Goal: Task Accomplishment & Management: Complete application form

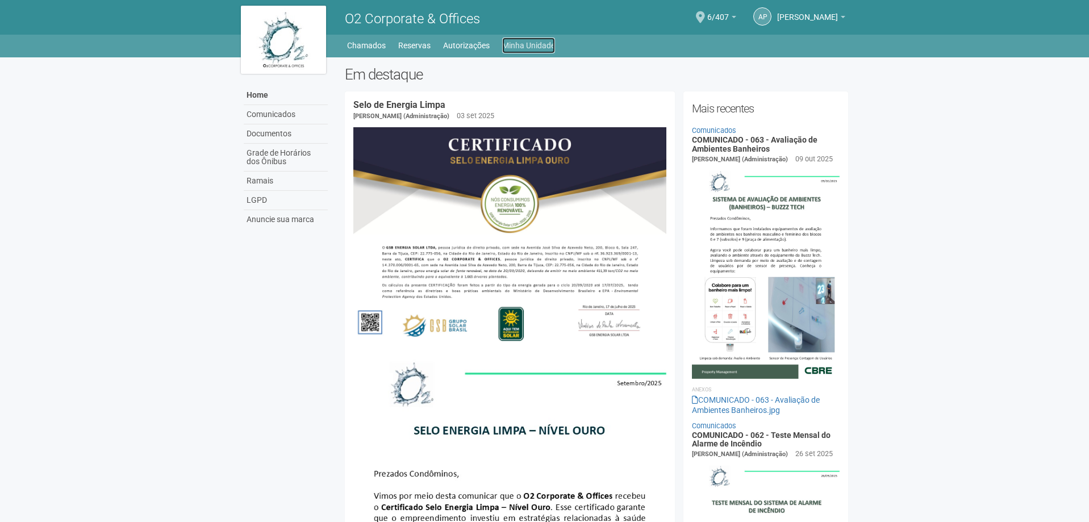
click at [537, 46] on link "Minha Unidade" at bounding box center [528, 45] width 53 height 16
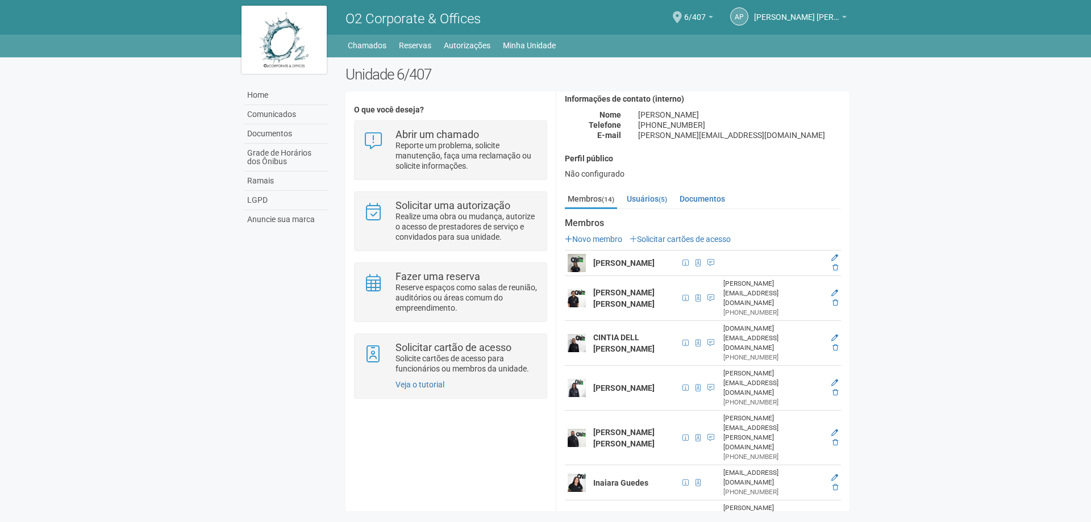
scroll to position [114, 0]
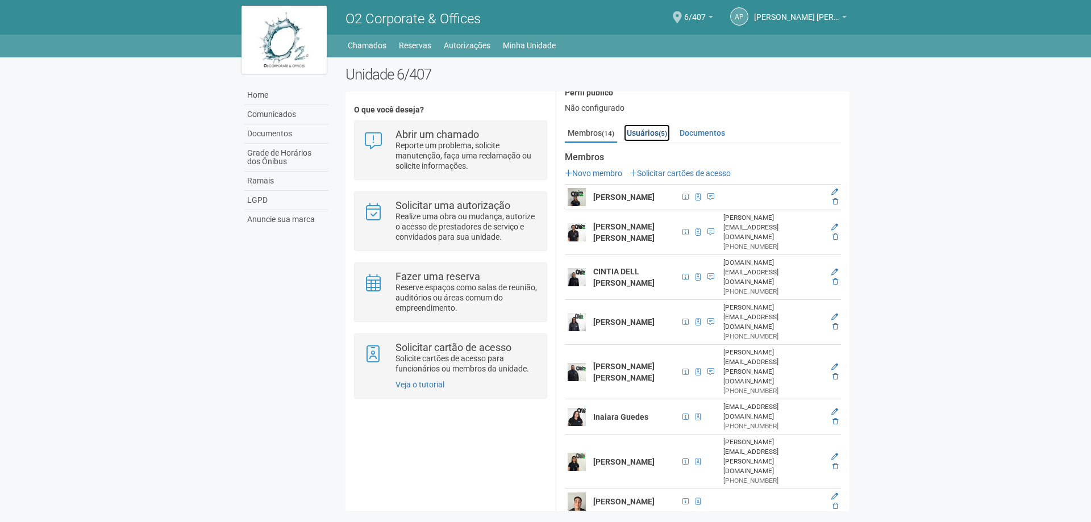
click at [651, 135] on link "Usuários (5)" at bounding box center [647, 132] width 46 height 17
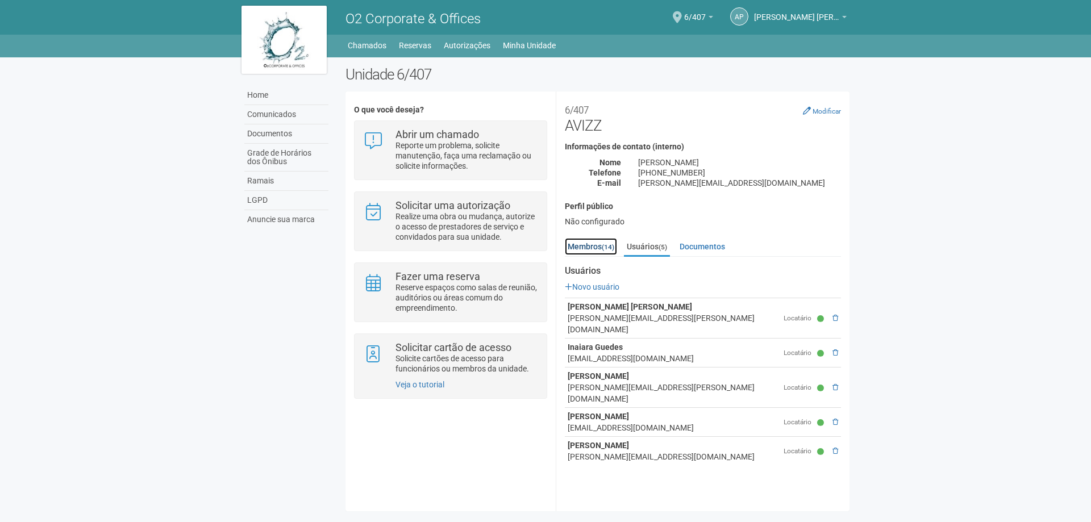
click at [586, 245] on link "Membros (14)" at bounding box center [591, 246] width 52 height 17
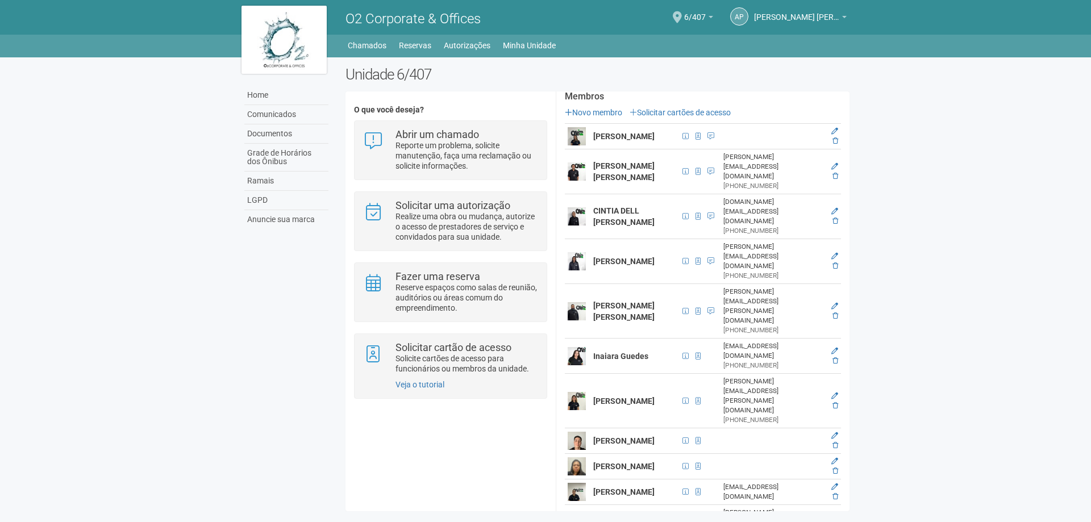
scroll to position [176, 0]
click at [706, 109] on link "Solicitar cartões de acesso" at bounding box center [680, 111] width 101 height 9
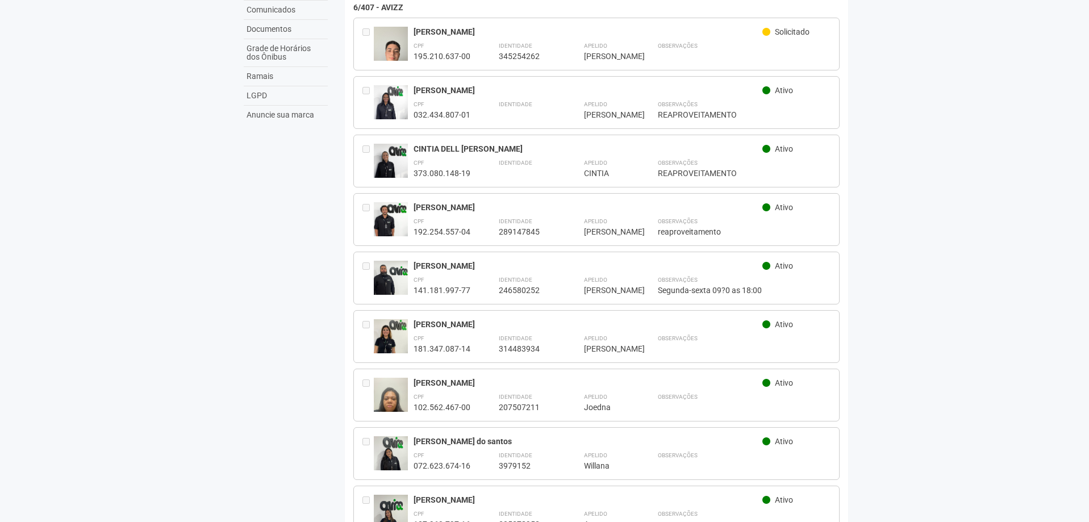
scroll to position [65, 0]
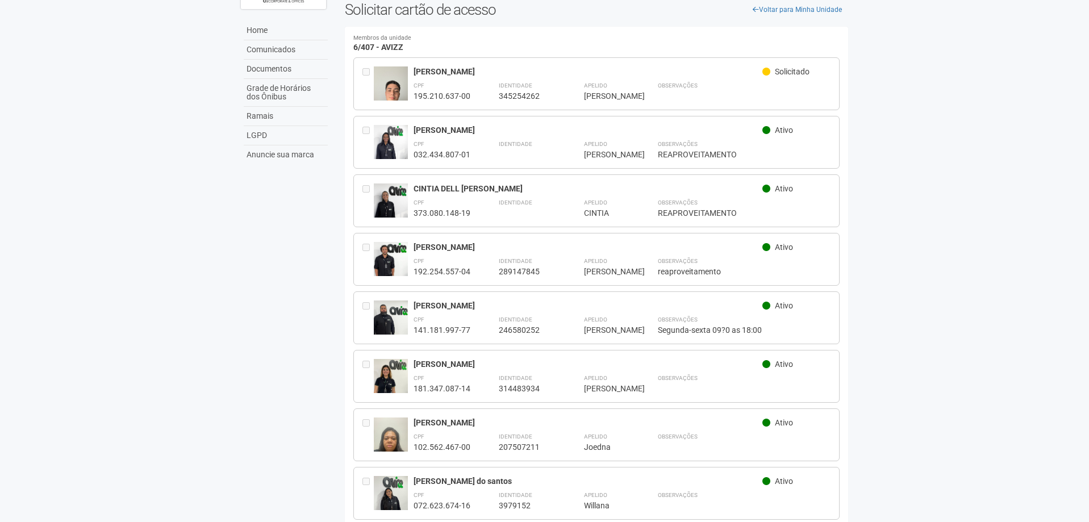
click at [1048, 280] on body "Aguarde... O2 Corporate & Offices AP Ana Paula Ana Paula paula.almeida@avizz.co…" at bounding box center [544, 196] width 1089 height 522
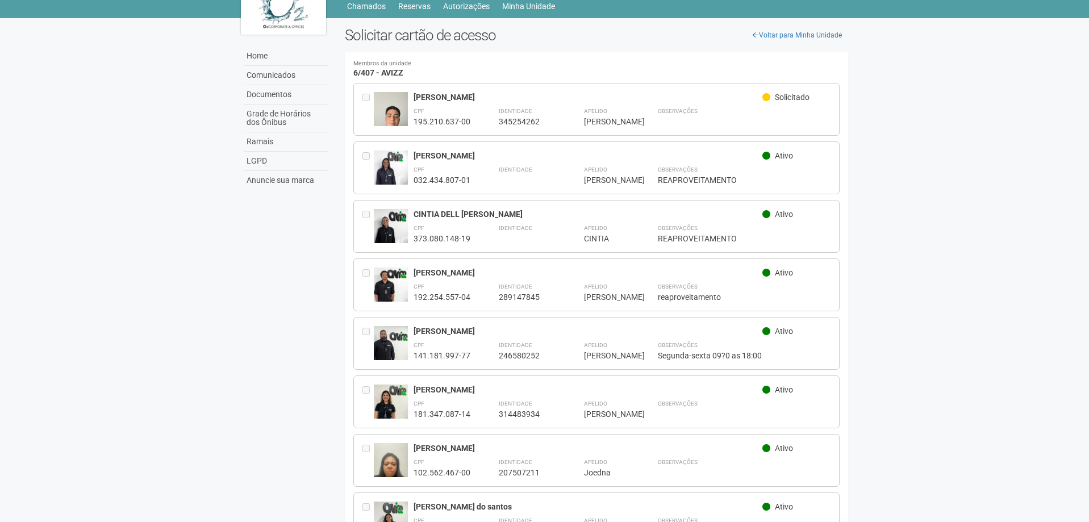
scroll to position [0, 0]
